Goal: Task Accomplishment & Management: Complete application form

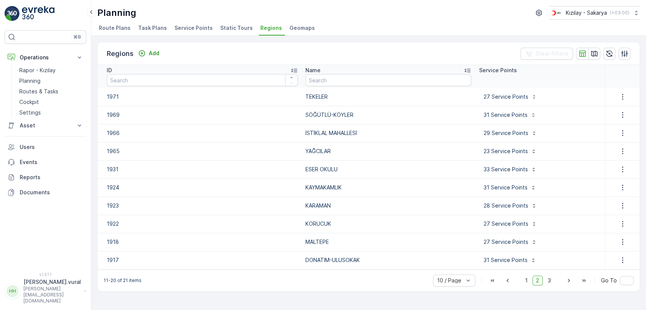
click at [40, 85] on link "Planning" at bounding box center [51, 81] width 70 height 11
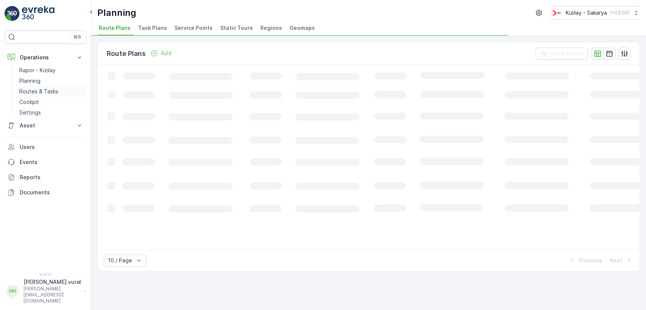
click at [43, 92] on p "Routes & Tasks" at bounding box center [38, 92] width 39 height 8
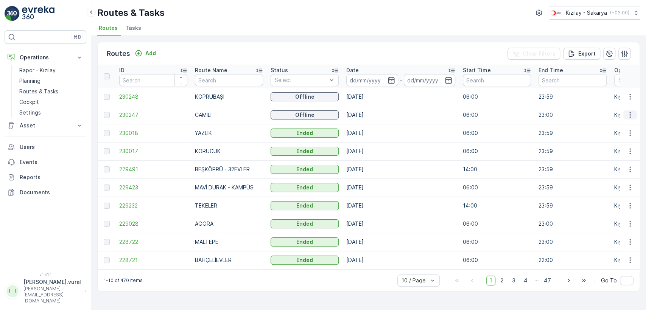
click at [627, 114] on icon "button" at bounding box center [631, 115] width 8 height 8
click at [628, 130] on div "See More Details" at bounding box center [617, 126] width 58 height 11
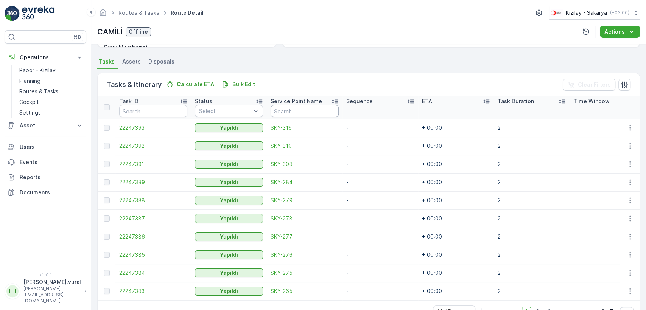
scroll to position [180, 0]
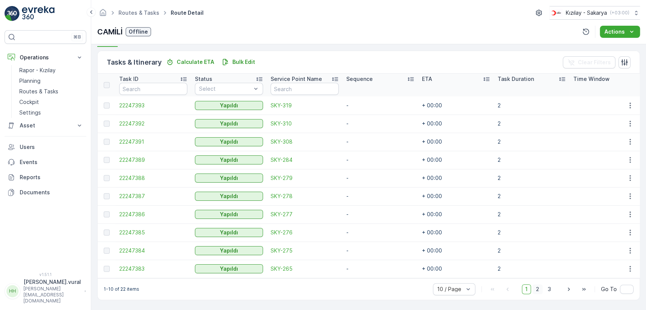
click at [540, 294] on span "2" at bounding box center [538, 290] width 10 height 10
click at [547, 291] on span "3" at bounding box center [549, 290] width 10 height 10
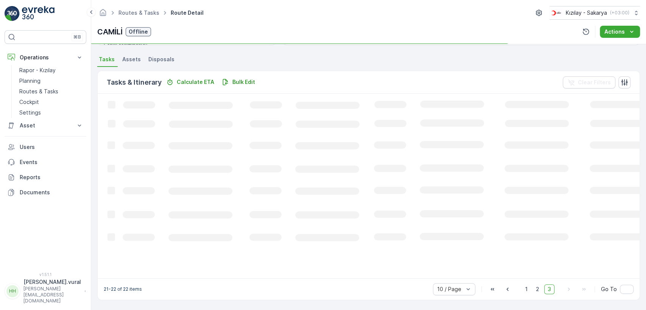
scroll to position [162, 0]
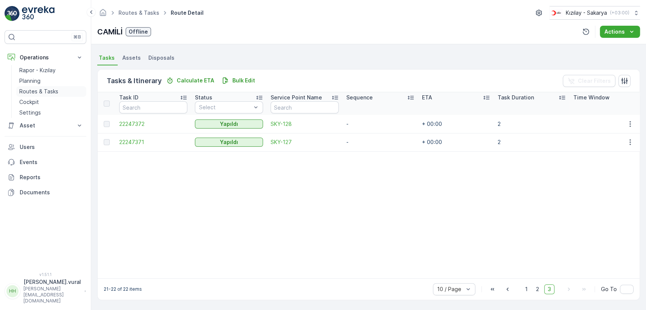
click at [41, 92] on p "Routes & Tasks" at bounding box center [38, 92] width 39 height 8
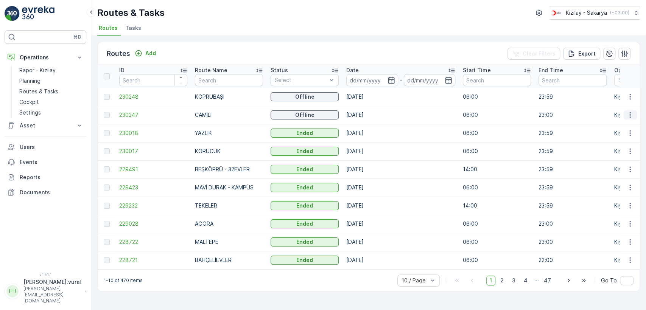
drag, startPoint x: 633, startPoint y: 114, endPoint x: 632, endPoint y: 118, distance: 4.2
click at [633, 115] on icon "button" at bounding box center [631, 115] width 8 height 8
click at [631, 126] on span "See More Details" at bounding box center [613, 127] width 44 height 8
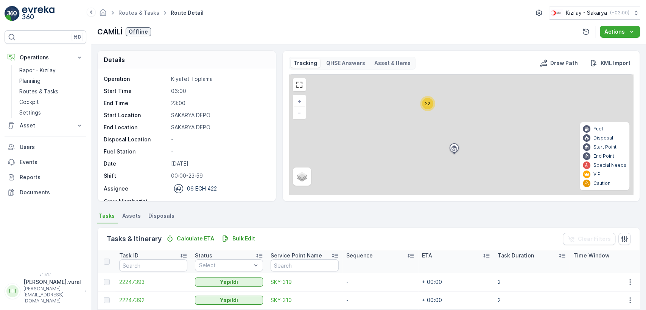
scroll to position [180, 0]
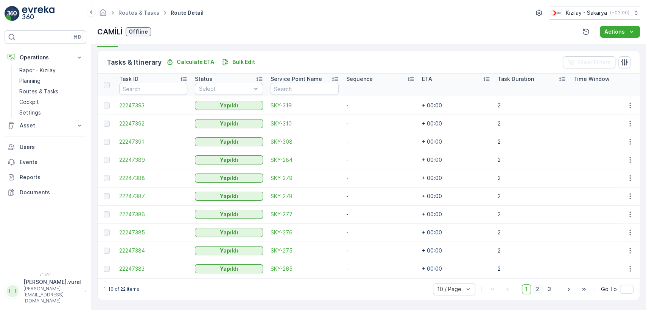
click at [539, 287] on span "2" at bounding box center [538, 290] width 10 height 10
click at [548, 289] on span "3" at bounding box center [549, 290] width 10 height 10
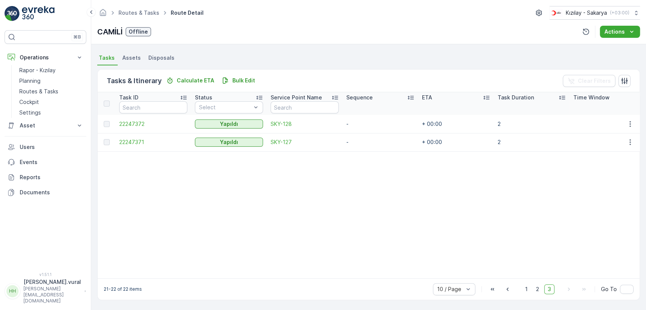
scroll to position [162, 0]
click at [28, 94] on p "Routes & Tasks" at bounding box center [38, 92] width 39 height 8
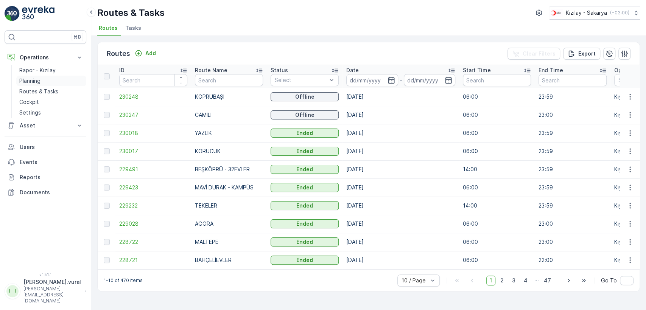
click at [40, 82] on p "Planning" at bounding box center [29, 81] width 21 height 8
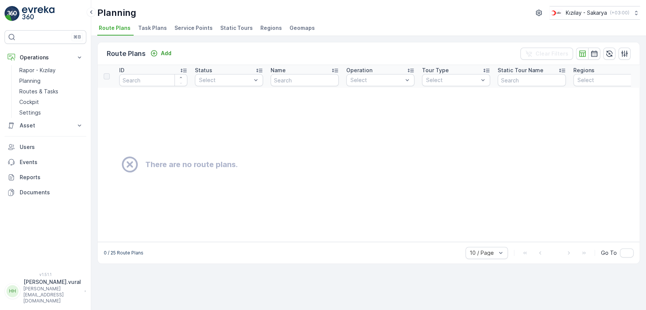
click at [263, 29] on span "Regions" at bounding box center [271, 28] width 22 height 8
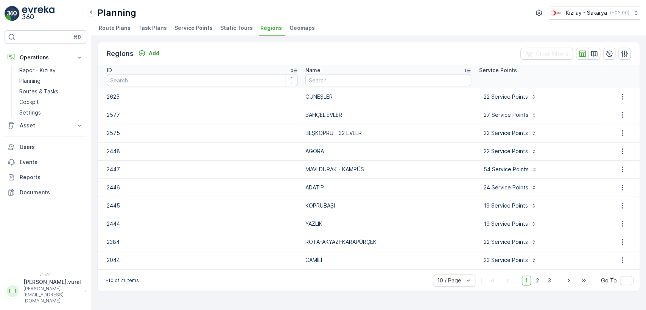
click at [220, 27] on span "Static Tours" at bounding box center [236, 28] width 33 height 8
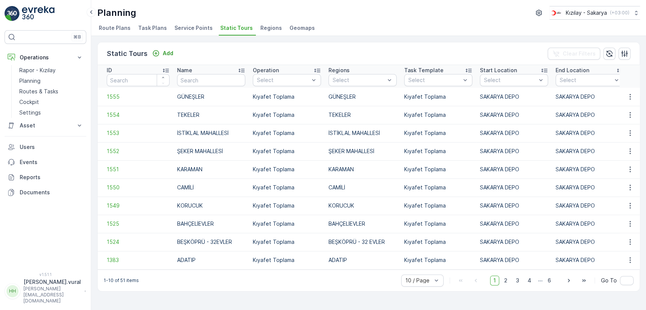
click at [180, 26] on span "Service Points" at bounding box center [194, 28] width 38 height 8
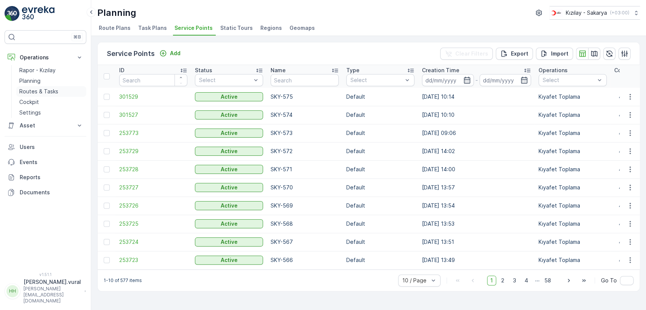
click at [56, 88] on p "Routes & Tasks" at bounding box center [38, 92] width 39 height 8
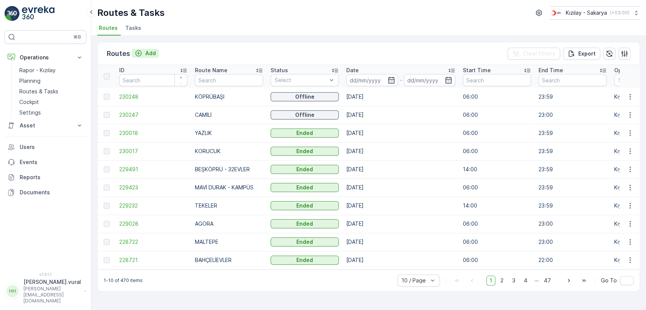
click at [145, 52] on p "Add" at bounding box center [150, 54] width 11 height 8
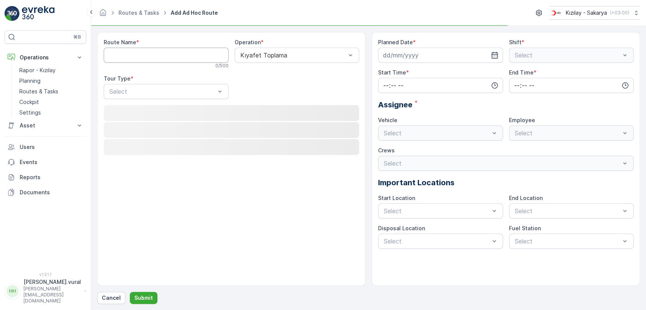
click at [157, 50] on Name "Route Name" at bounding box center [166, 55] width 125 height 15
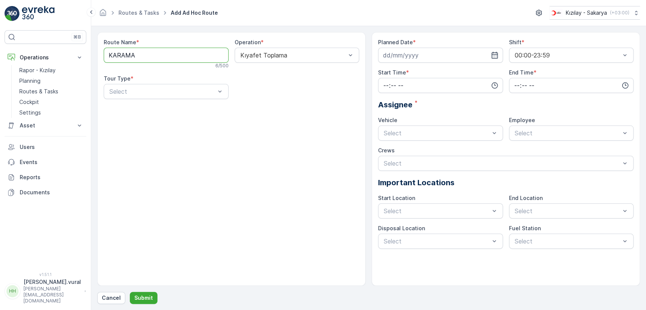
type Name "KARAMAN"
click at [173, 106] on div "Static" at bounding box center [166, 110] width 125 height 13
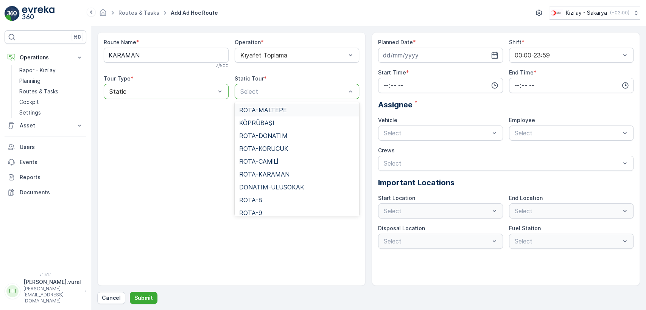
click at [259, 86] on div "Select" at bounding box center [297, 91] width 125 height 15
type input "KA"
click at [285, 107] on span "ROTA-KARAMAN" at bounding box center [264, 110] width 50 height 7
click at [291, 93] on div at bounding box center [290, 91] width 100 height 7
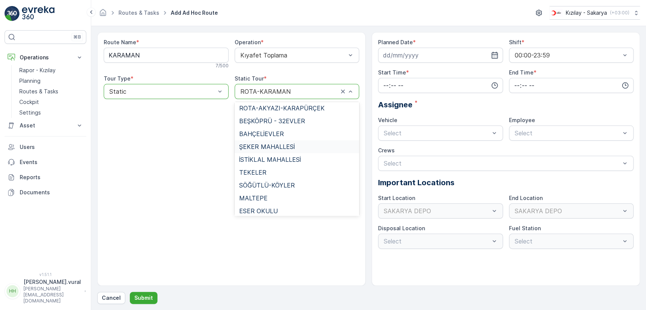
scroll to position [461, 0]
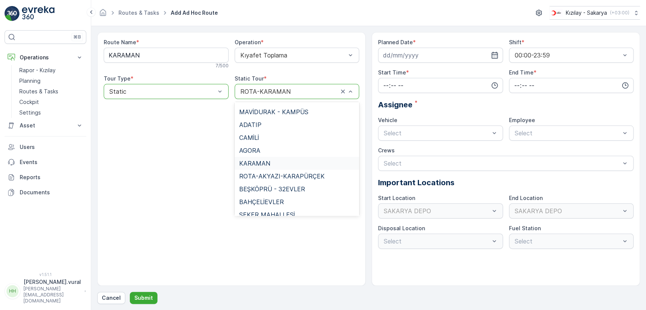
click at [272, 160] on div "KARAMAN" at bounding box center [297, 163] width 116 height 7
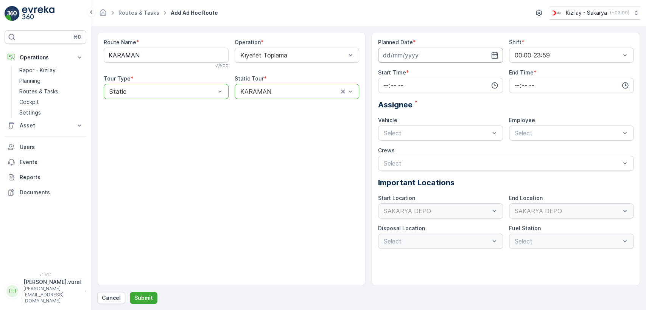
click at [400, 51] on input at bounding box center [440, 55] width 125 height 15
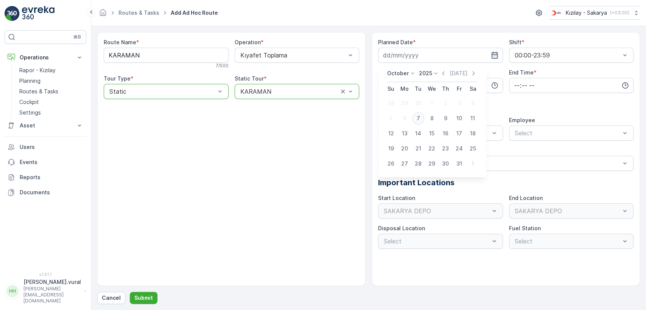
click at [418, 120] on div "7" at bounding box center [418, 118] width 12 height 12
type input "[DATE]"
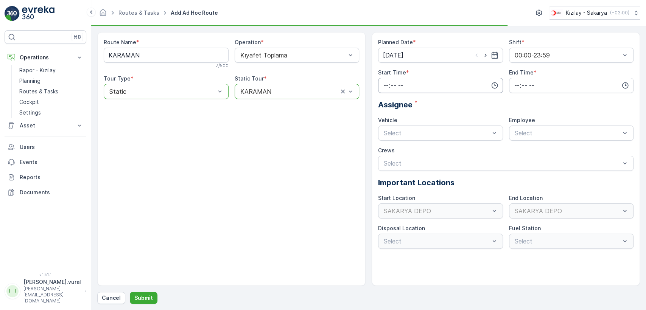
click at [409, 82] on input "time" at bounding box center [440, 85] width 125 height 15
click at [386, 161] on span "06" at bounding box center [386, 162] width 7 height 8
type input "06:00"
click at [511, 86] on input "time" at bounding box center [571, 85] width 125 height 15
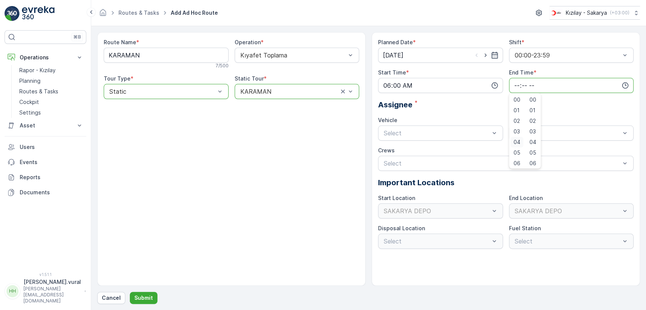
scroll to position [182, 0]
click at [518, 161] on span "23" at bounding box center [517, 162] width 6 height 8
click at [533, 164] on span "59" at bounding box center [533, 162] width 7 height 8
type input "23:59"
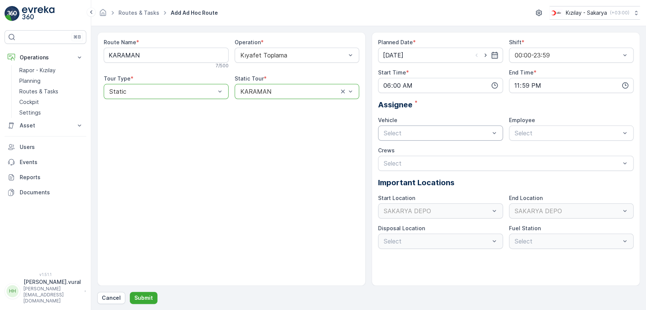
click at [436, 126] on div "Select" at bounding box center [440, 133] width 125 height 15
click at [414, 162] on div "06 ECH 422 Busy" at bounding box center [441, 164] width 116 height 7
click at [533, 152] on span "06ECH422" at bounding box center [529, 151] width 31 height 7
click at [418, 48] on input "[DATE]" at bounding box center [440, 55] width 125 height 15
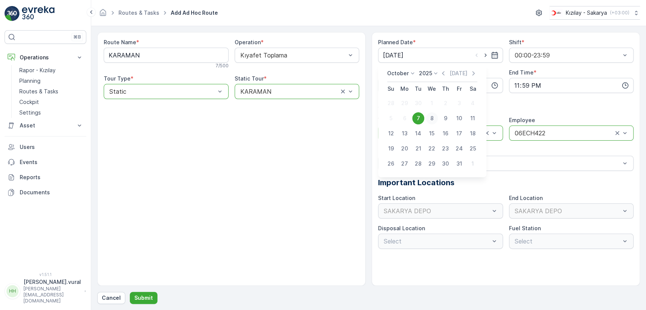
click at [435, 120] on div "8" at bounding box center [432, 118] width 12 height 12
type input "[DATE]"
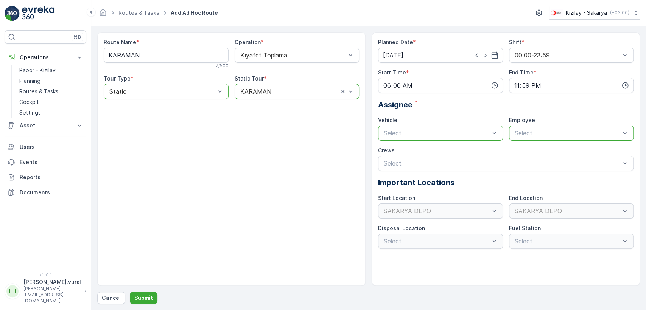
click at [418, 134] on div at bounding box center [437, 133] width 108 height 7
click at [409, 159] on div "06 ECH 422" at bounding box center [440, 164] width 125 height 13
click at [522, 133] on div at bounding box center [568, 133] width 108 height 7
drag, startPoint x: 528, startPoint y: 152, endPoint x: 524, endPoint y: 155, distance: 4.8
click at [527, 153] on span "06ECH422" at bounding box center [529, 151] width 31 height 7
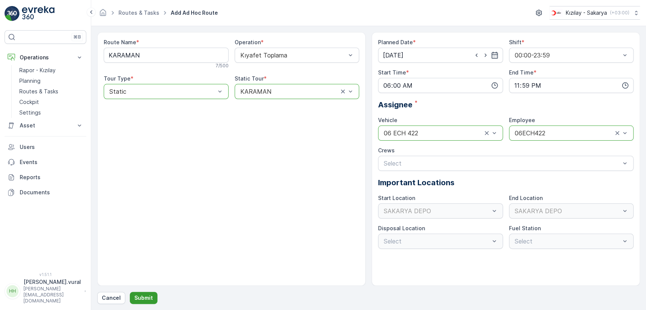
click at [146, 295] on p "Submit" at bounding box center [143, 299] width 19 height 8
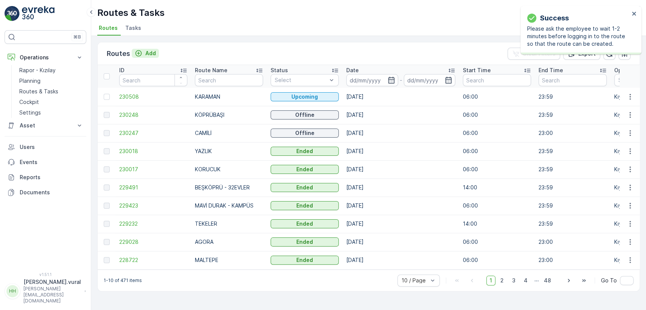
click at [147, 53] on p "Add" at bounding box center [150, 54] width 11 height 8
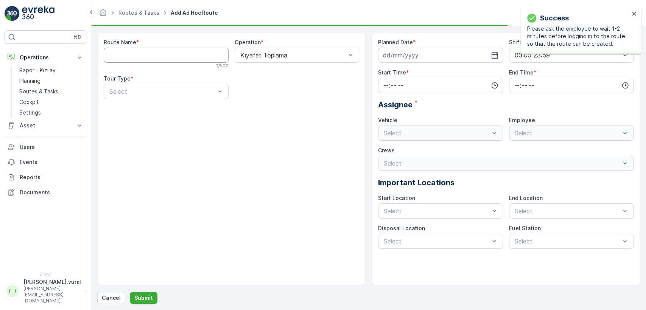
drag, startPoint x: 171, startPoint y: 58, endPoint x: 167, endPoint y: 58, distance: 4.9
click at [170, 58] on Name "Route Name" at bounding box center [166, 55] width 125 height 15
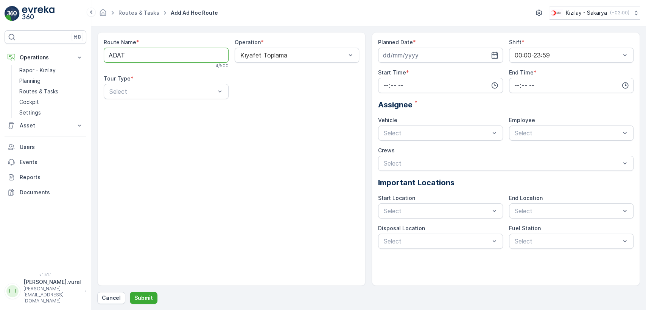
type Name "ADATIP"
click at [159, 86] on div "Select" at bounding box center [166, 91] width 125 height 15
drag, startPoint x: 156, startPoint y: 100, endPoint x: 151, endPoint y: 108, distance: 8.8
click at [153, 106] on div "Route Name * ADATIP 6 / 500 Operation * Kıyafet Toplama Tour Type * 2 results a…" at bounding box center [231, 159] width 268 height 254
click at [161, 108] on div "Static" at bounding box center [166, 110] width 116 height 7
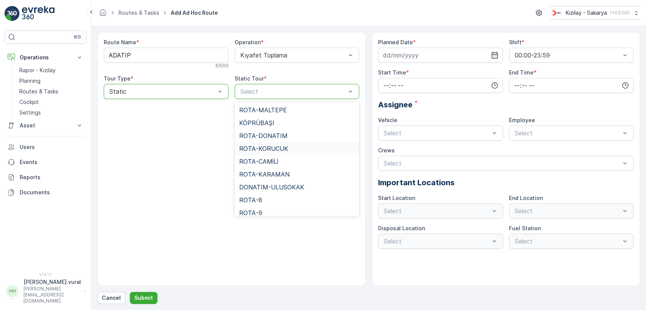
scroll to position [168, 0]
type input "AD"
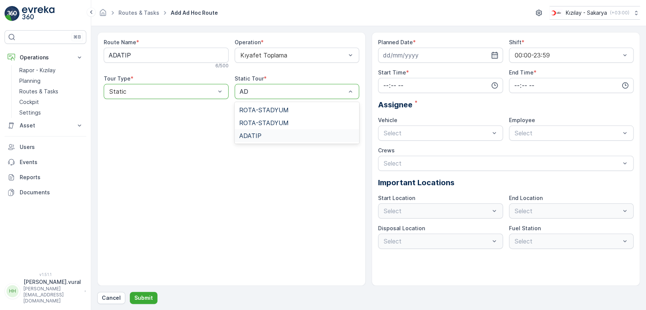
click at [275, 136] on div "ADATIP" at bounding box center [297, 135] width 116 height 7
click at [403, 80] on input "time" at bounding box center [440, 85] width 125 height 15
click at [408, 55] on input at bounding box center [440, 55] width 125 height 15
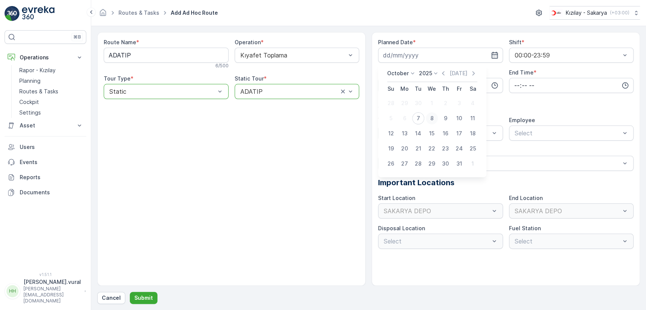
click at [431, 116] on div "8" at bounding box center [432, 118] width 12 height 12
type input "[DATE]"
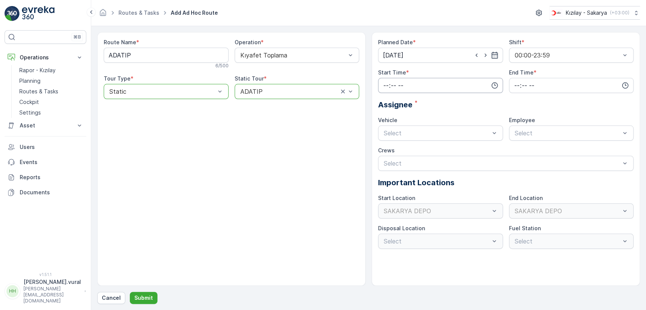
click at [419, 82] on input "time" at bounding box center [440, 85] width 125 height 15
click at [386, 160] on span "06" at bounding box center [386, 162] width 7 height 8
type input "06:00"
click at [518, 84] on input "time" at bounding box center [571, 85] width 125 height 15
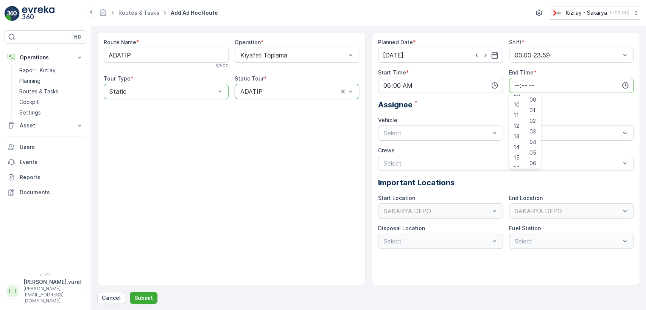
scroll to position [182, 0]
drag, startPoint x: 517, startPoint y: 161, endPoint x: 477, endPoint y: 148, distance: 42.1
click at [517, 160] on span "23" at bounding box center [517, 162] width 6 height 8
click at [533, 161] on span "59" at bounding box center [533, 162] width 7 height 8
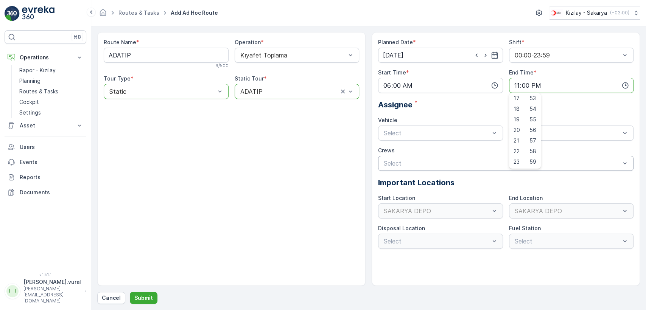
type input "23:59"
click at [440, 139] on div "Select" at bounding box center [440, 133] width 125 height 15
click at [414, 159] on div "06 ECH 422 Busy" at bounding box center [440, 164] width 125 height 13
click at [542, 139] on div "Select" at bounding box center [571, 133] width 125 height 15
click at [538, 149] on span "06ECH422" at bounding box center [529, 151] width 31 height 7
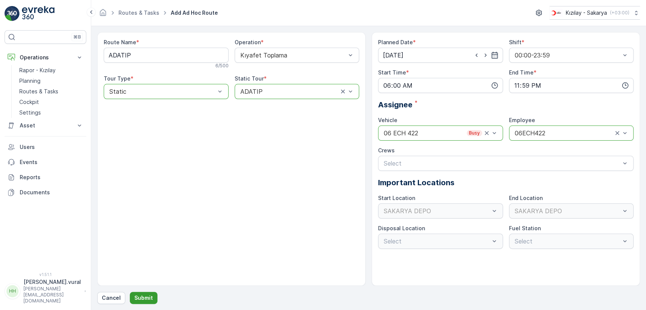
click at [151, 301] on button "Submit" at bounding box center [144, 298] width 28 height 12
